Goal: Obtain resource: Obtain resource

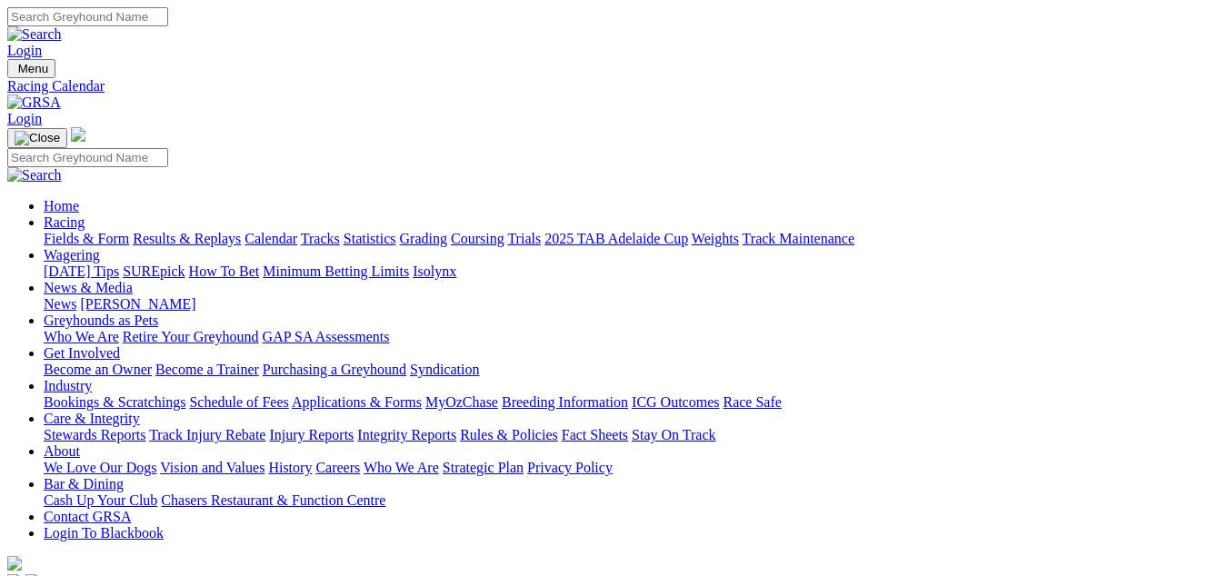
click at [49, 231] on link "Fields & Form" at bounding box center [86, 238] width 85 height 15
click at [55, 231] on link "Fields & Form" at bounding box center [86, 238] width 85 height 15
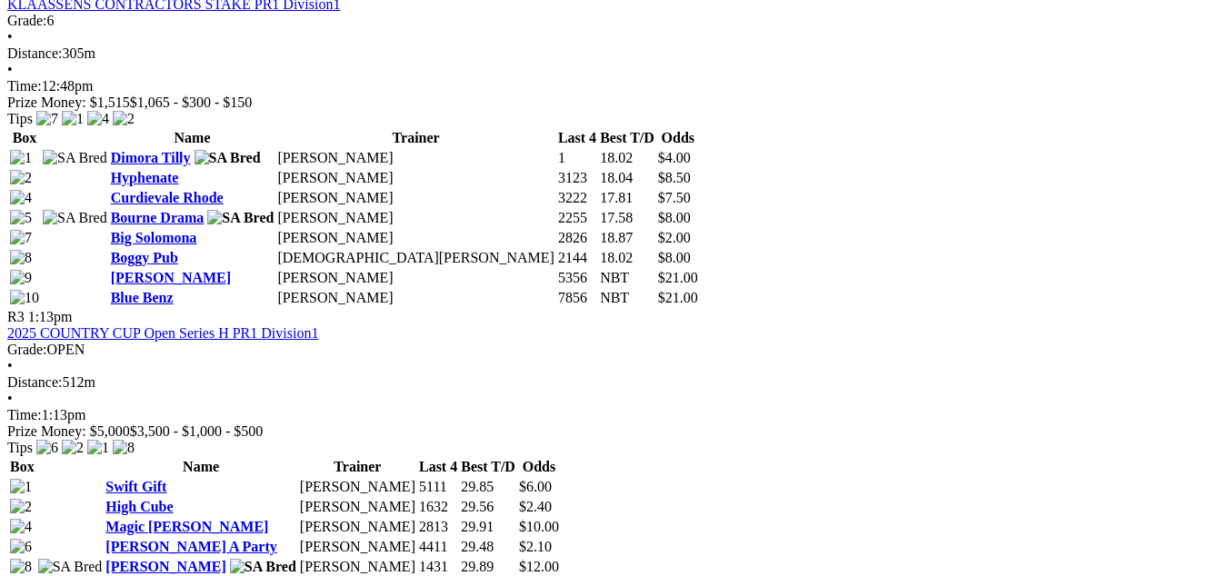
scroll to position [1182, 0]
